Goal: Information Seeking & Learning: Learn about a topic

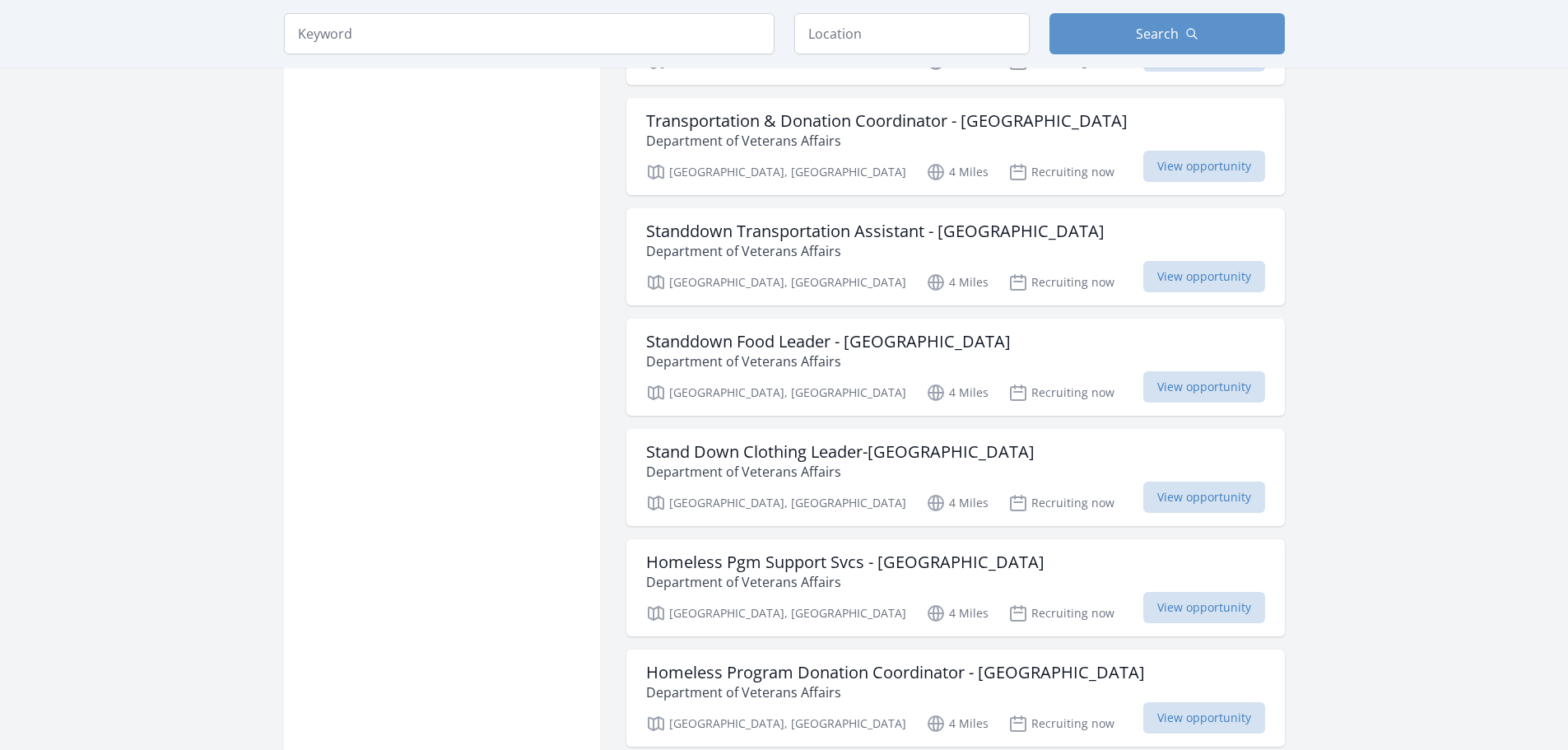
scroll to position [1235, 0]
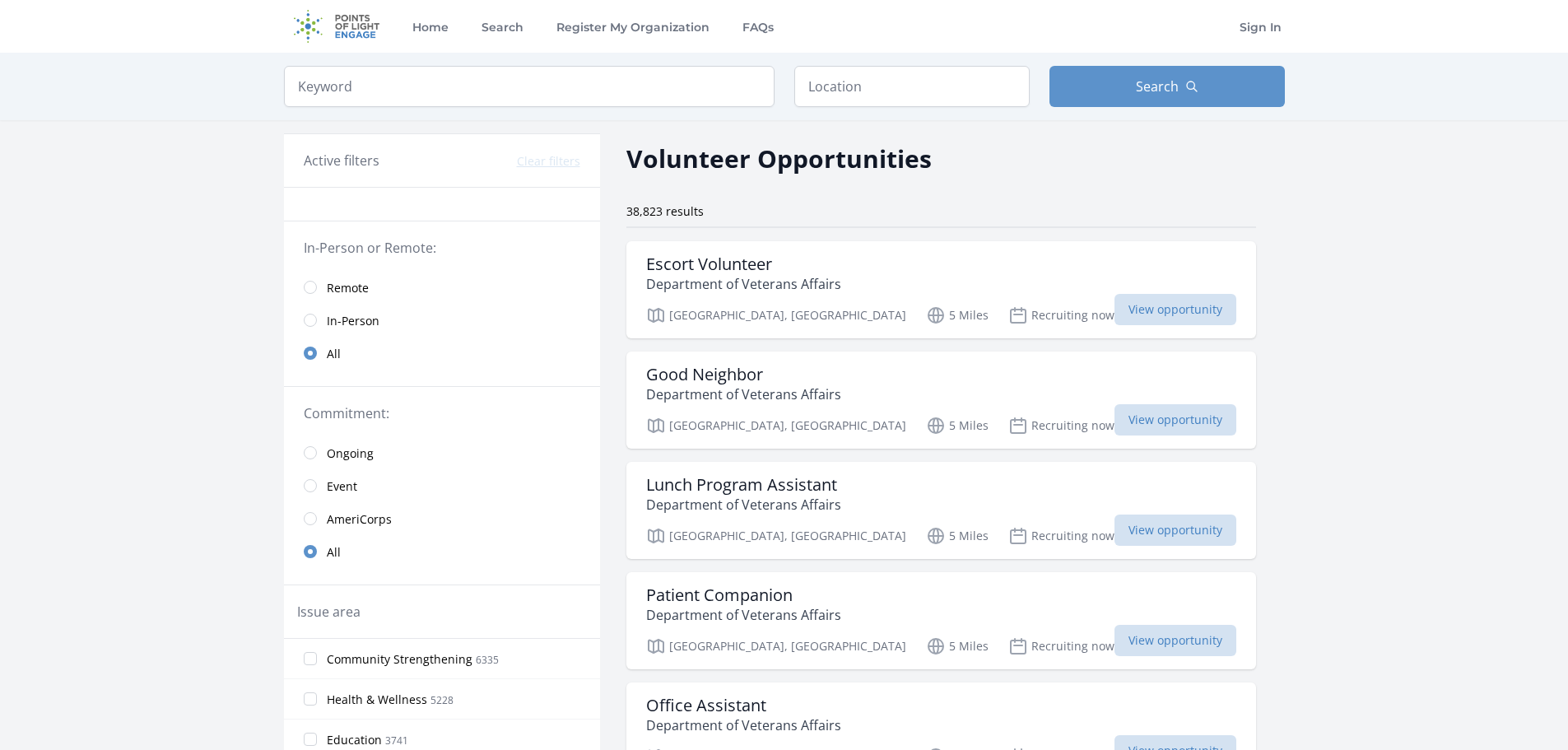
click at [323, 318] on link "In-Person" at bounding box center [442, 320] width 316 height 33
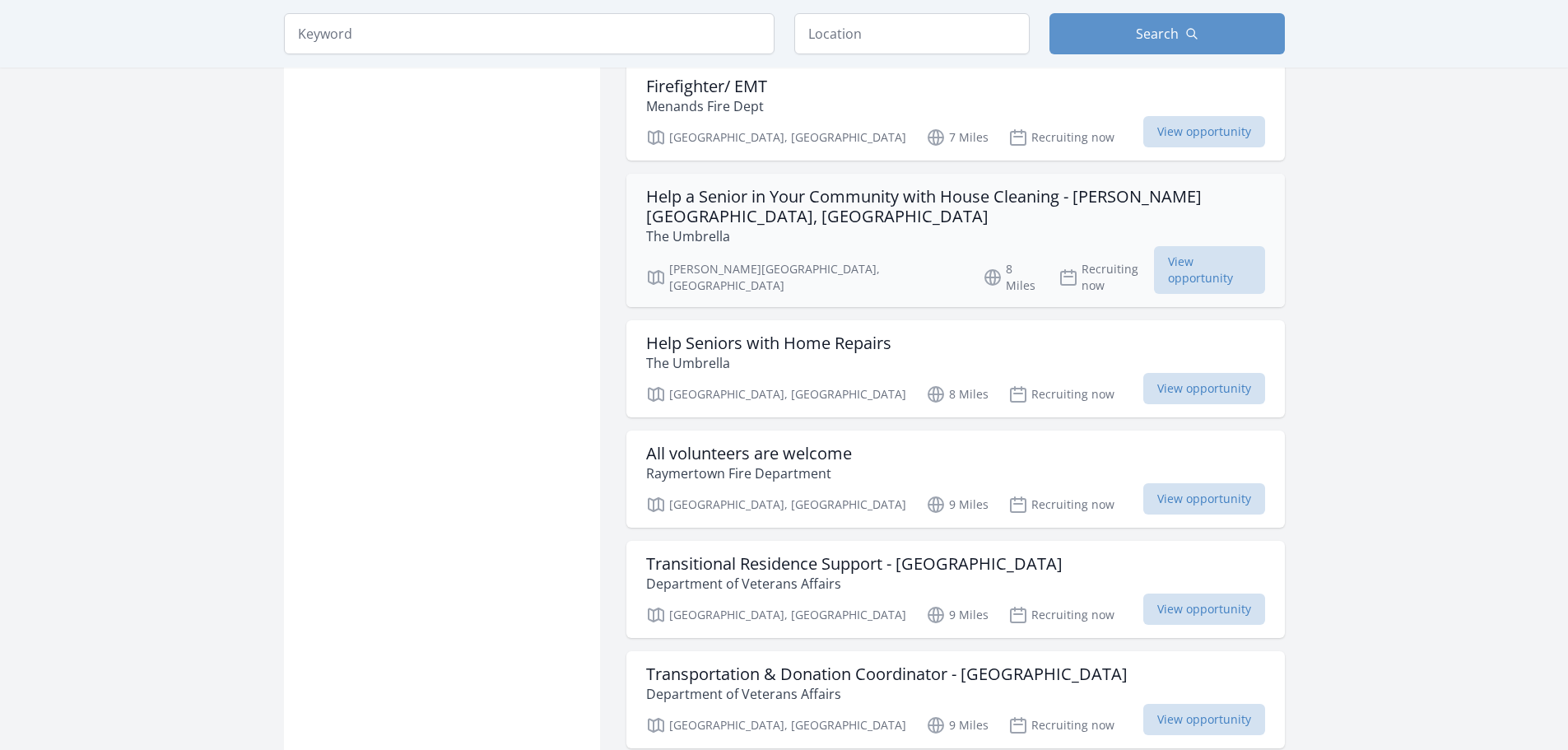
scroll to position [1235, 0]
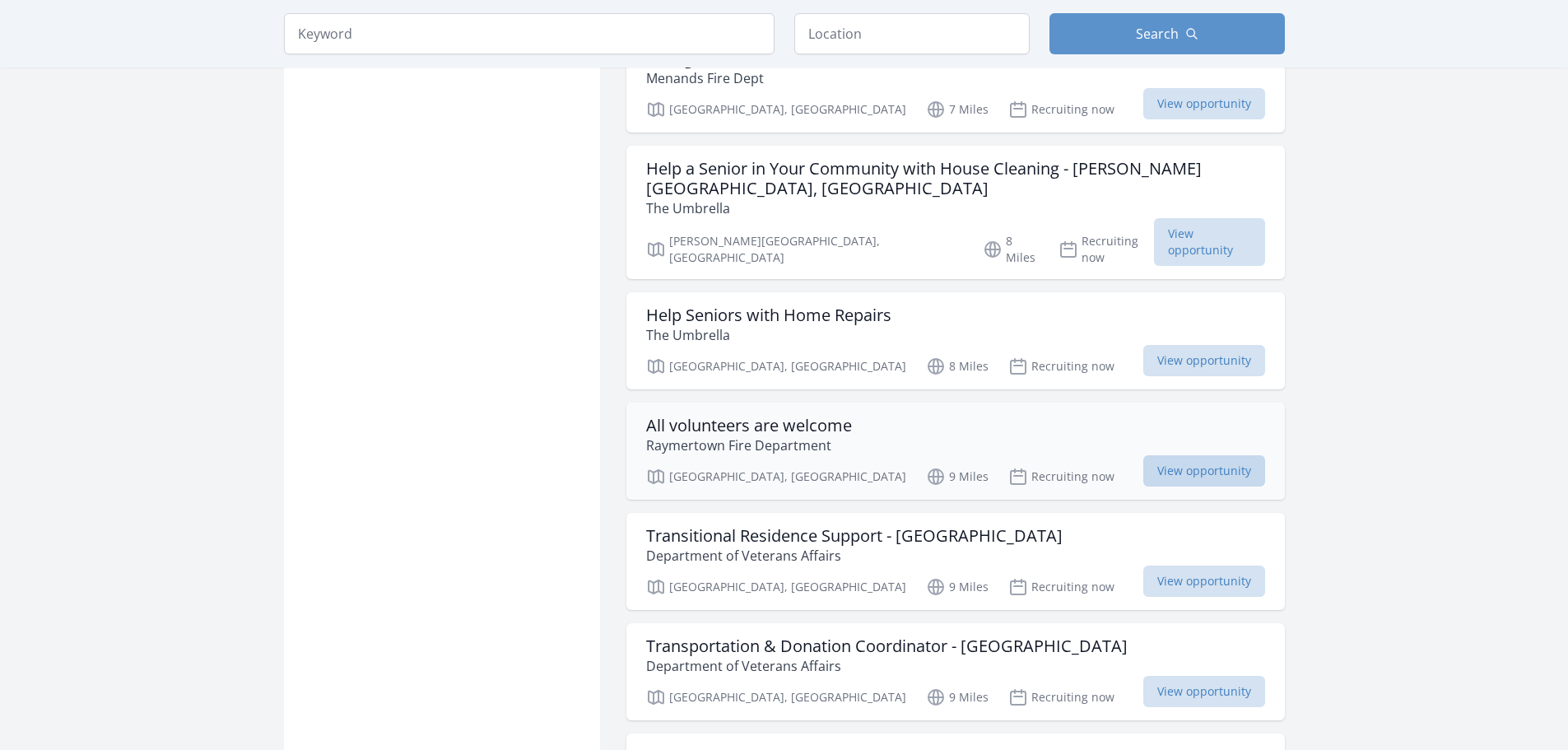
drag, startPoint x: 699, startPoint y: 360, endPoint x: 1218, endPoint y: 405, distance: 520.9
drag, startPoint x: 1218, startPoint y: 405, endPoint x: 1234, endPoint y: 413, distance: 17.9
click at [1234, 455] on span "View opportunity" at bounding box center [1205, 470] width 122 height 31
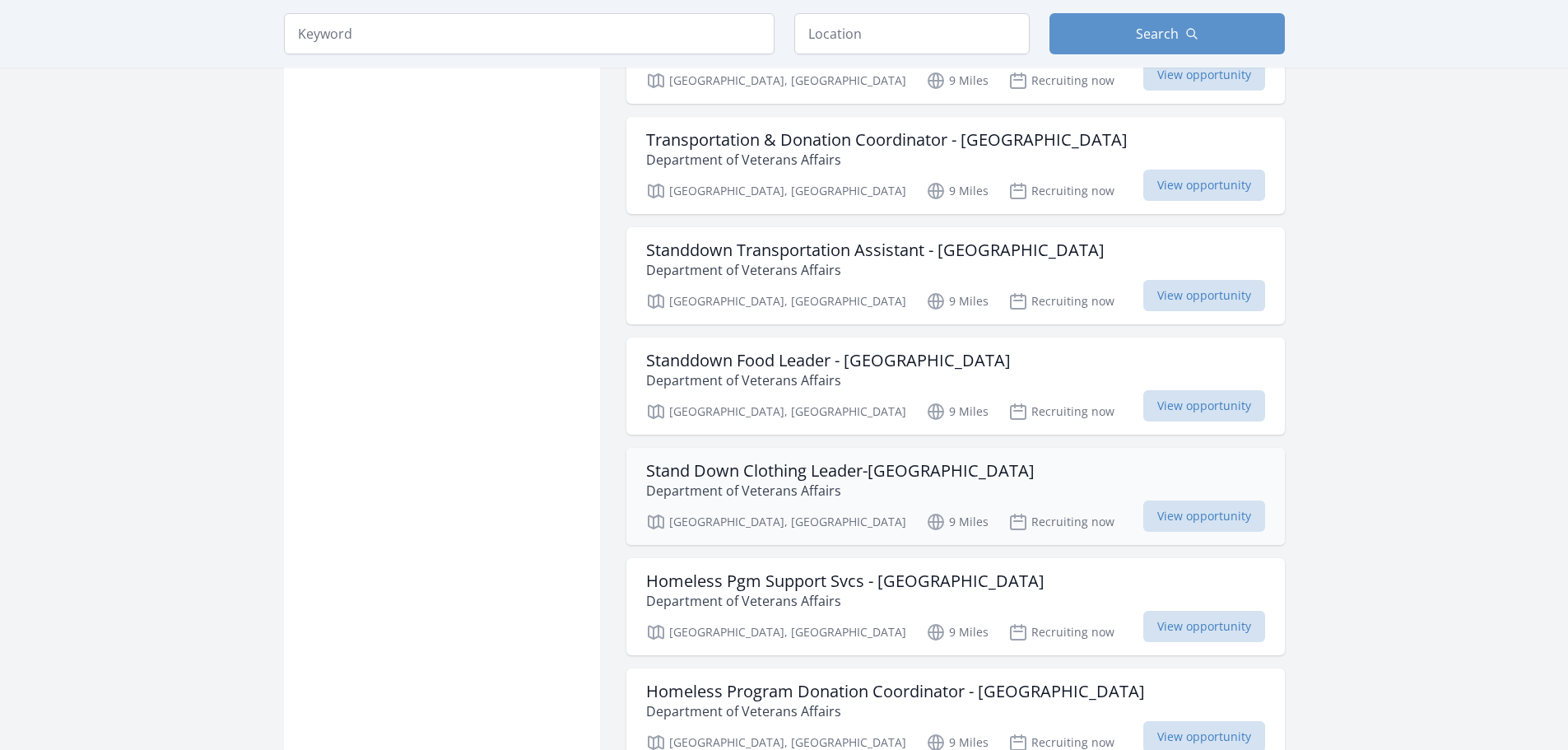
scroll to position [1833, 0]
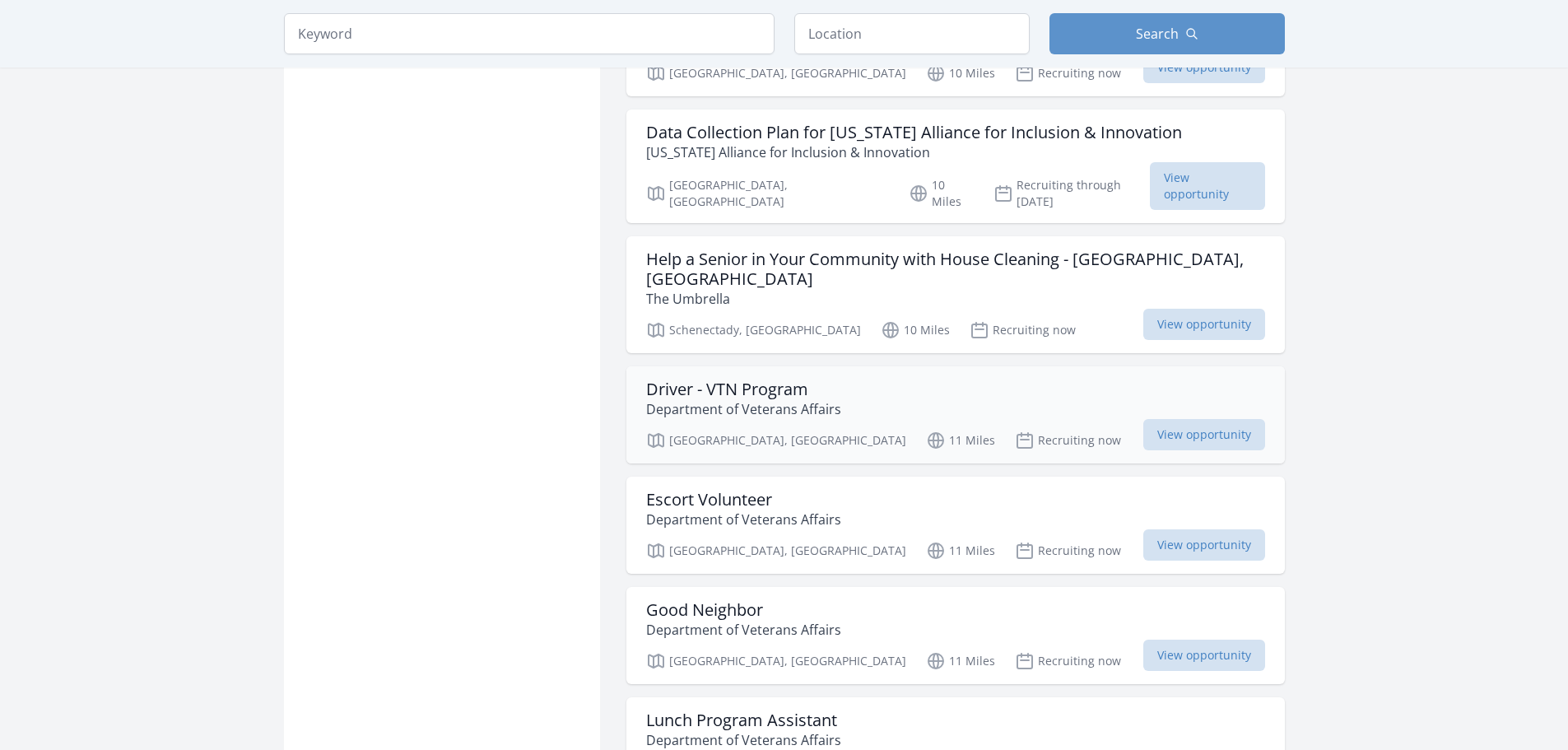
scroll to position [3726, 0]
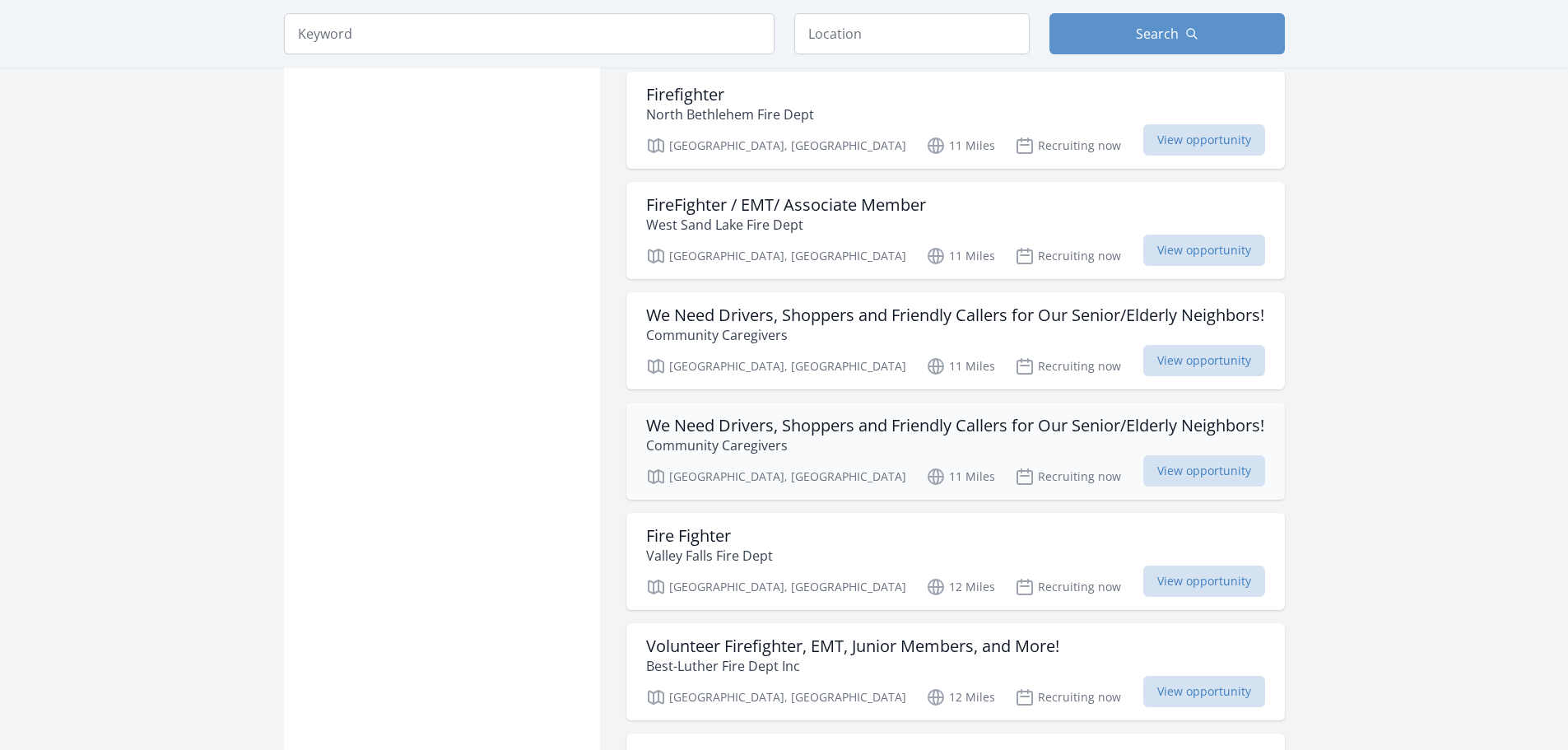
scroll to position [5950, 0]
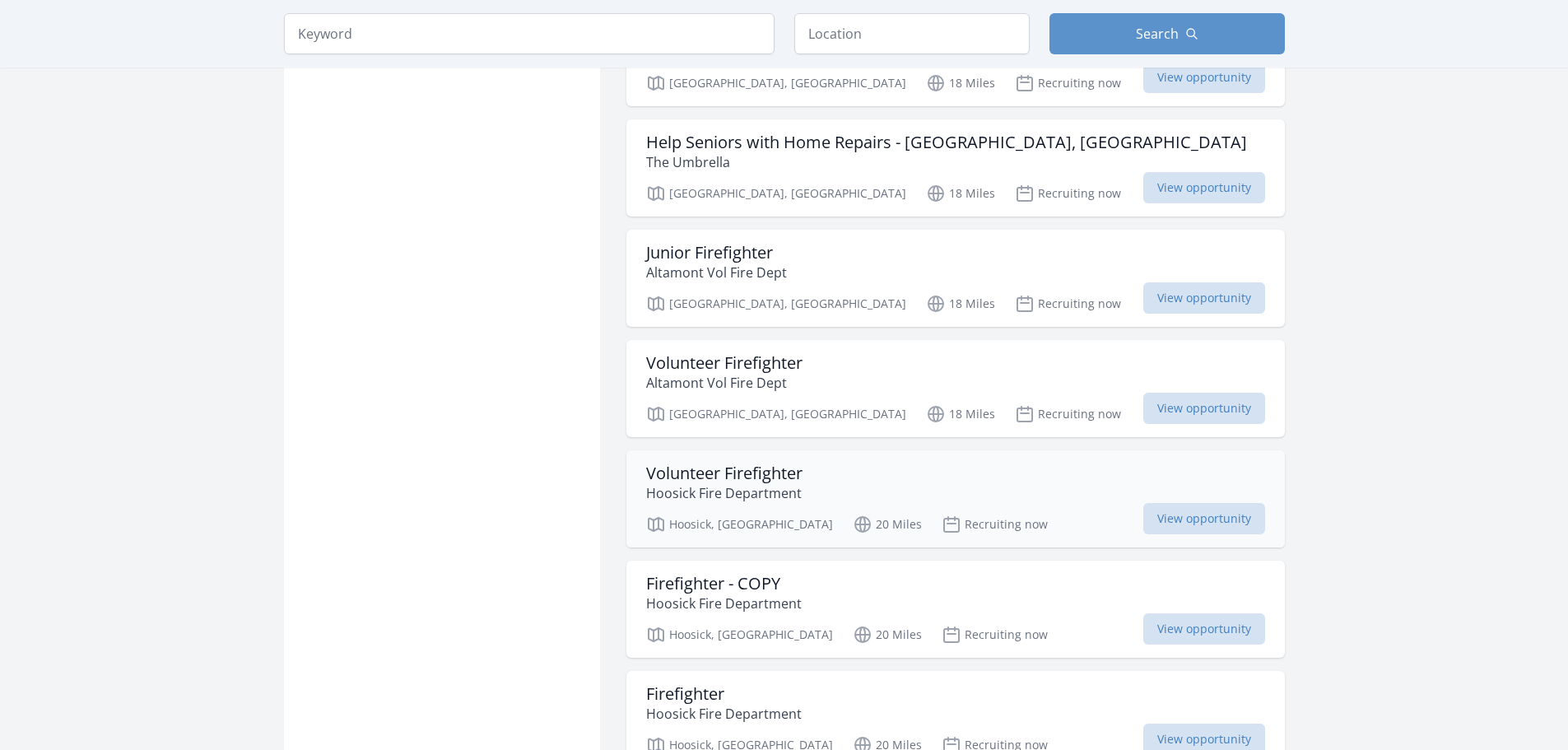
scroll to position [8501, 0]
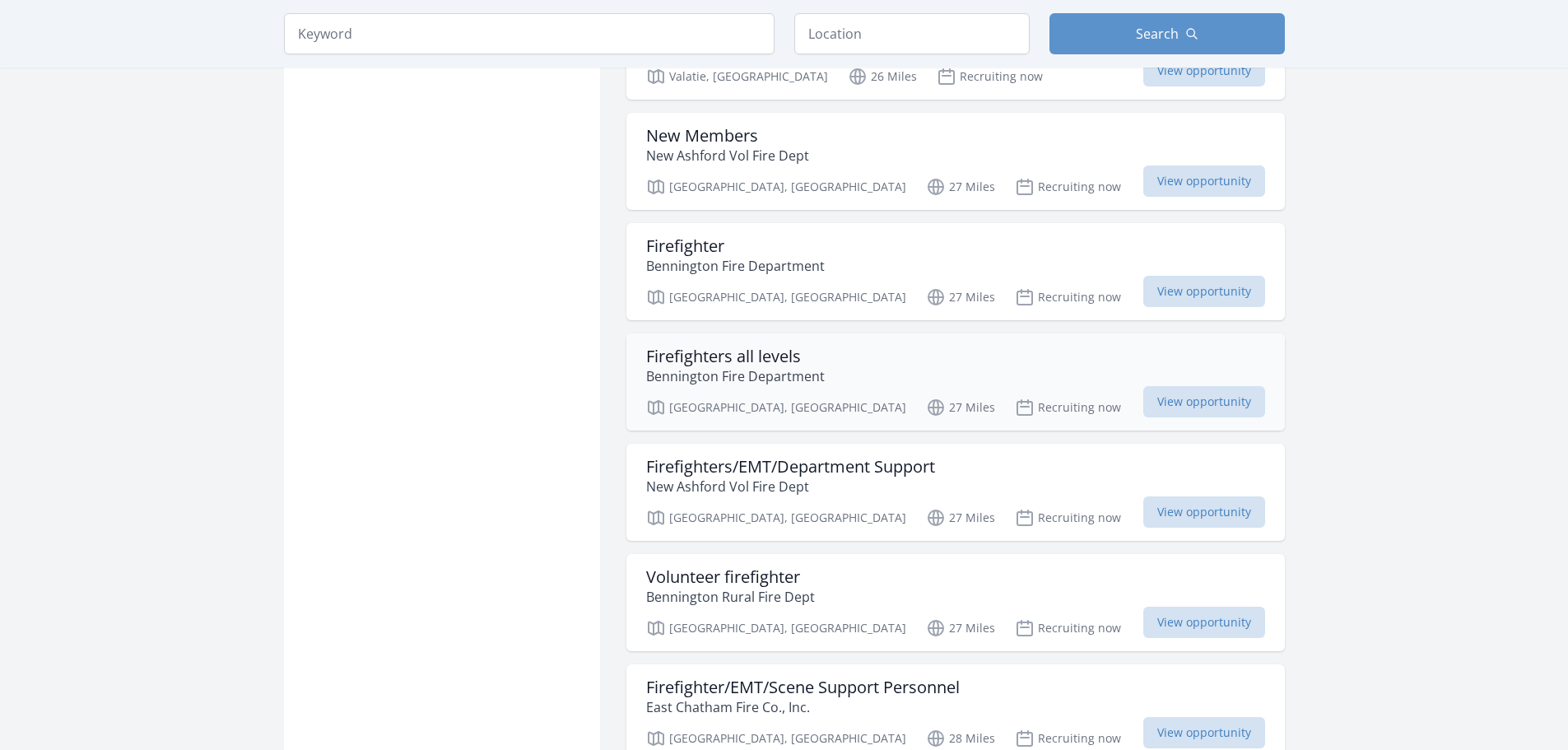
scroll to position [9984, 0]
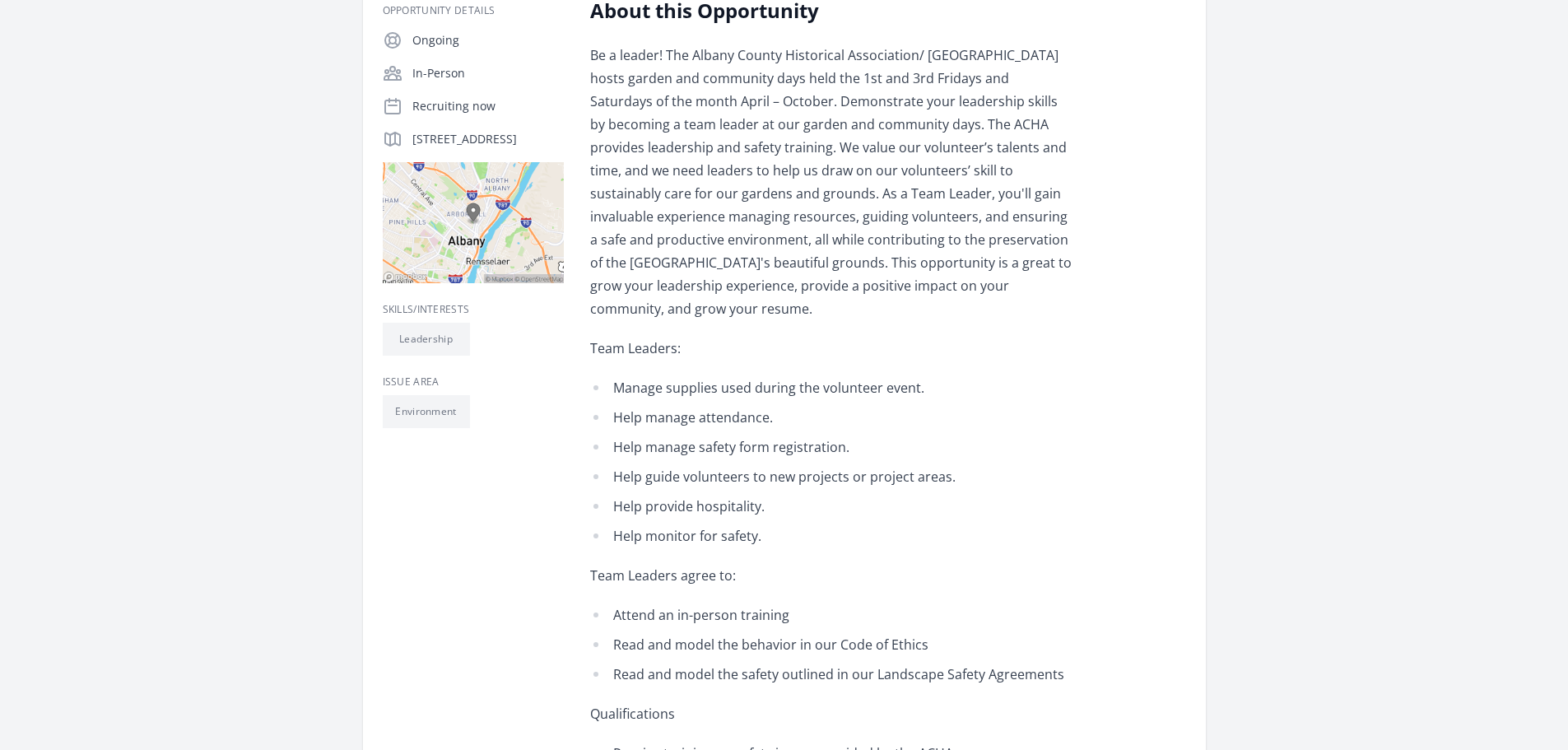
scroll to position [659, 0]
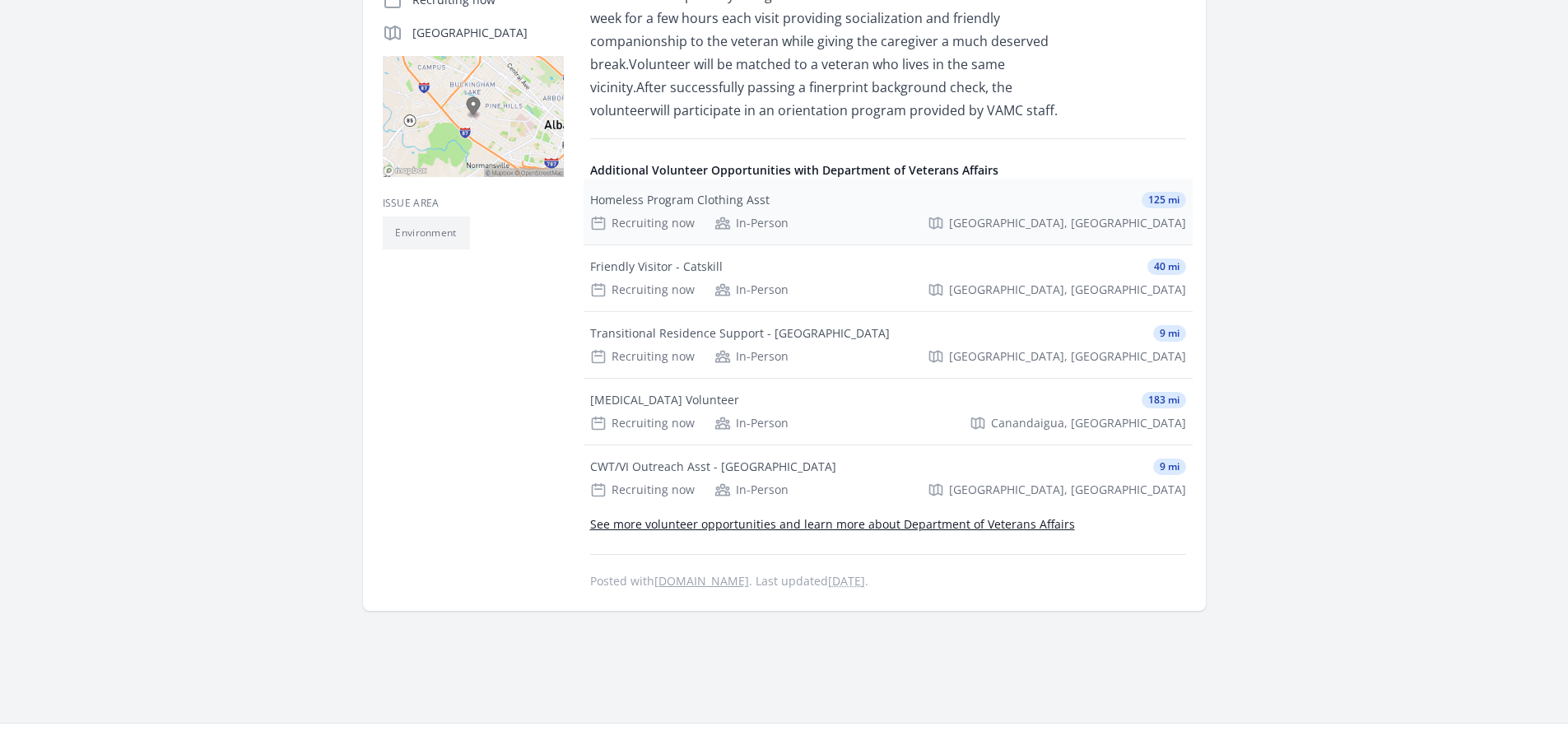
scroll to position [412, 0]
